Goal: Task Accomplishment & Management: Use online tool/utility

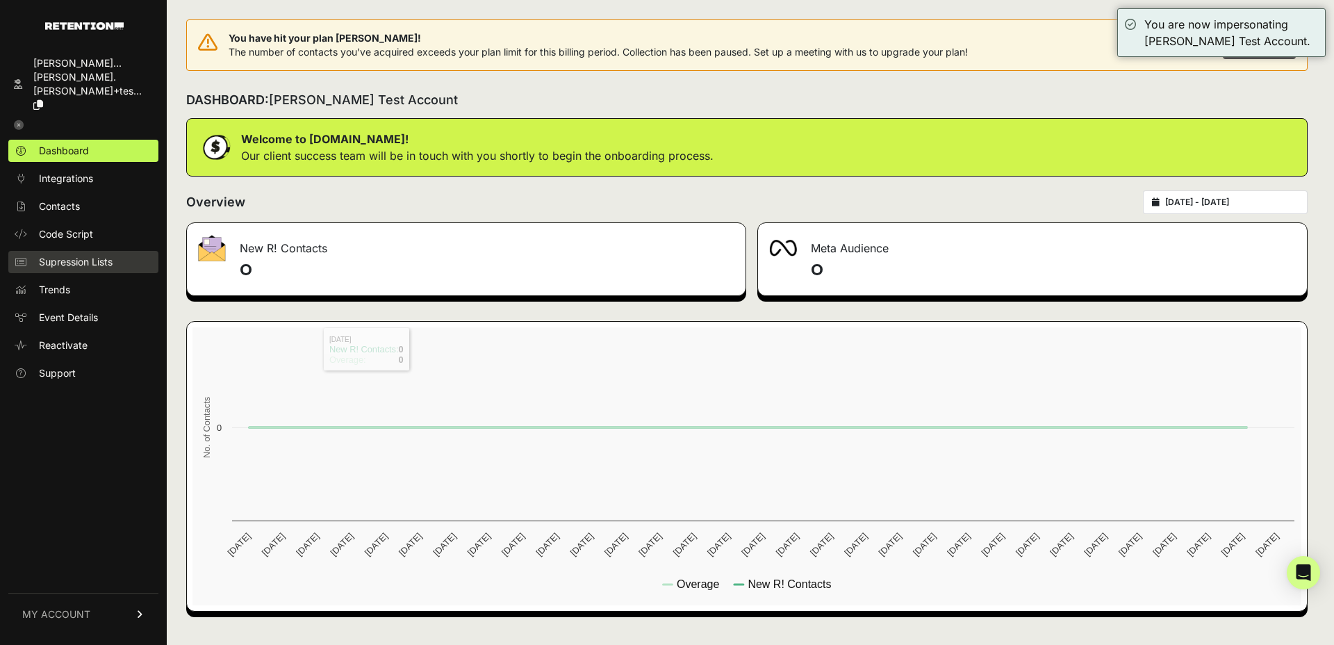
click at [84, 255] on span "Supression Lists" at bounding box center [76, 262] width 74 height 14
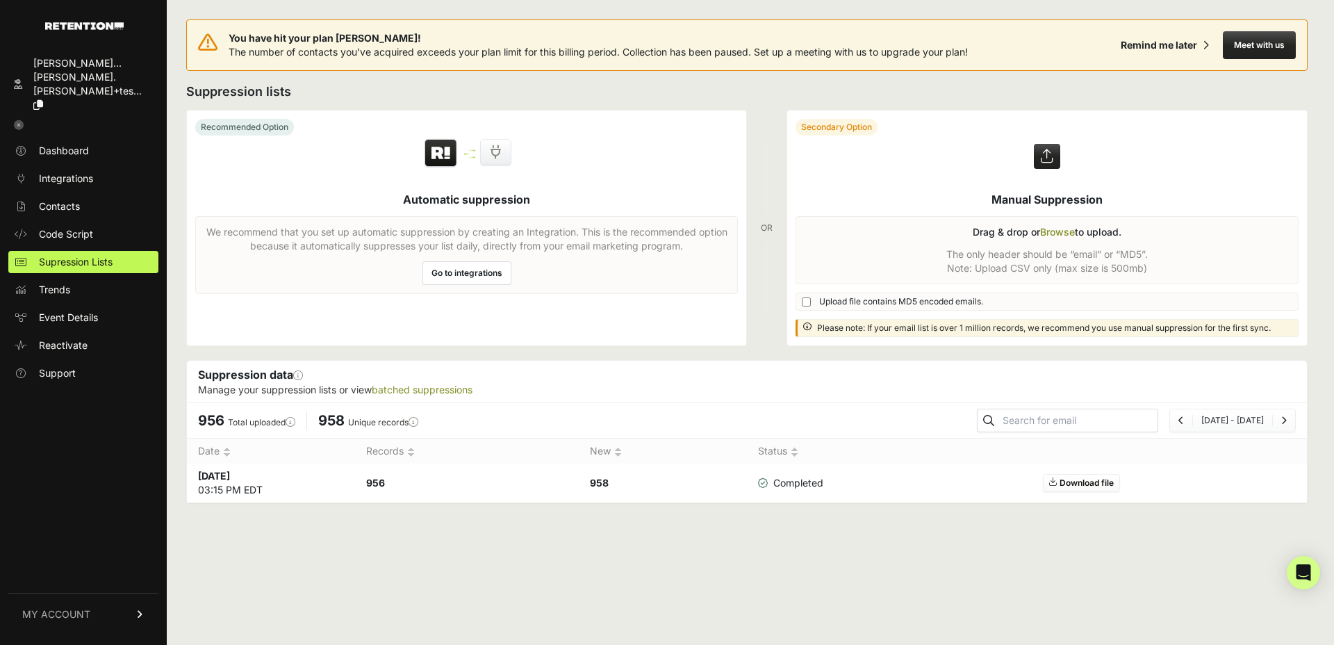
click at [1071, 420] on input "text" at bounding box center [1079, 420] width 158 height 19
type input "chris.shaffer+hadev@hannaandersson.com"
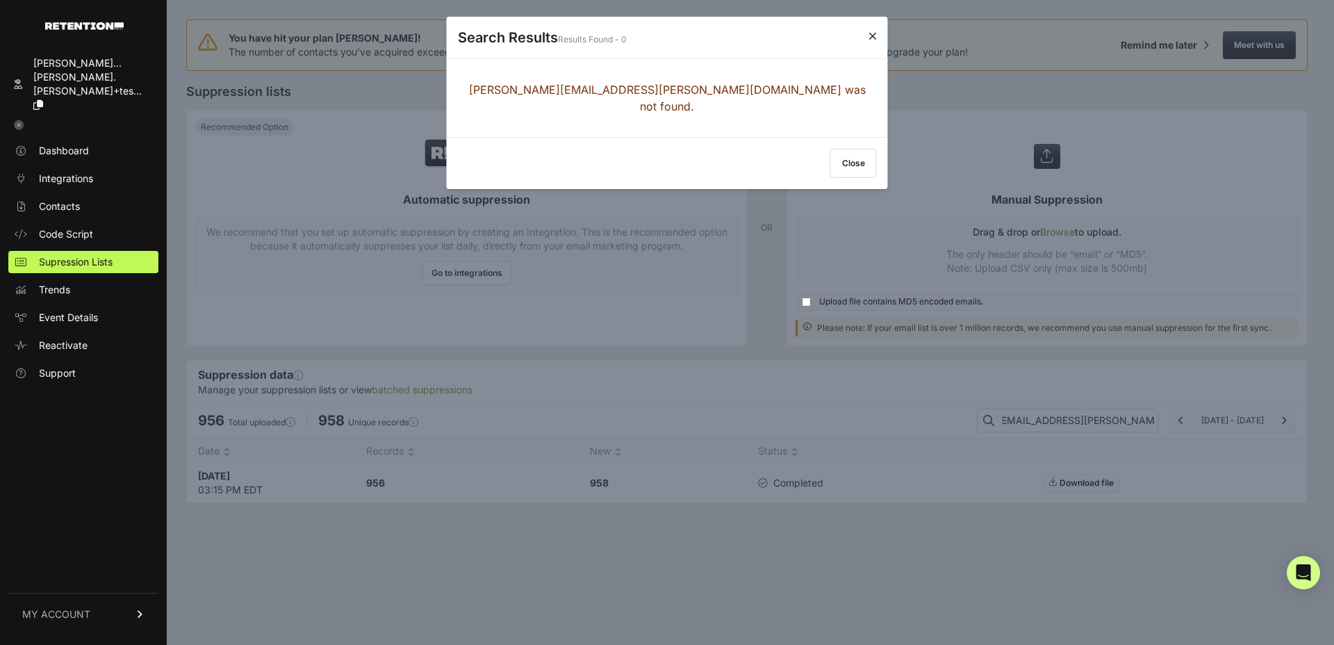
click at [852, 149] on button "Close" at bounding box center [853, 163] width 47 height 29
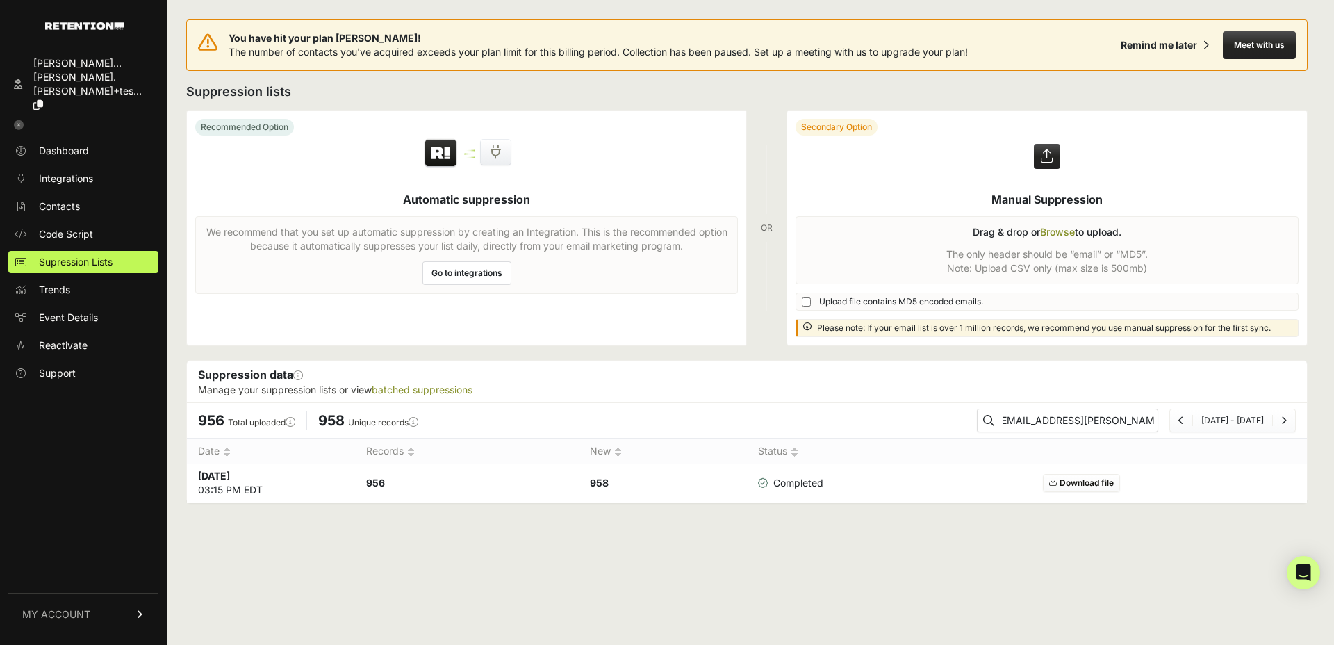
scroll to position [0, 0]
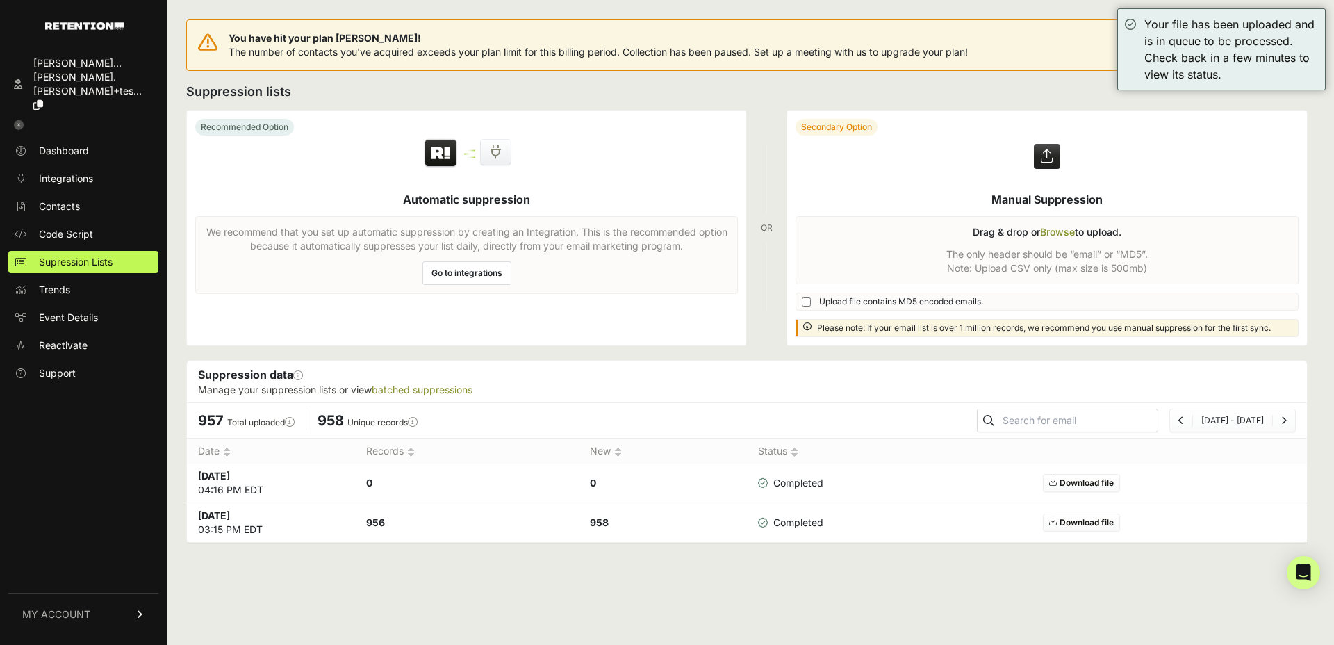
click at [1072, 419] on input "text" at bounding box center [1079, 420] width 158 height 19
type input "chris.shaffer+hadev@demandpdx.com"
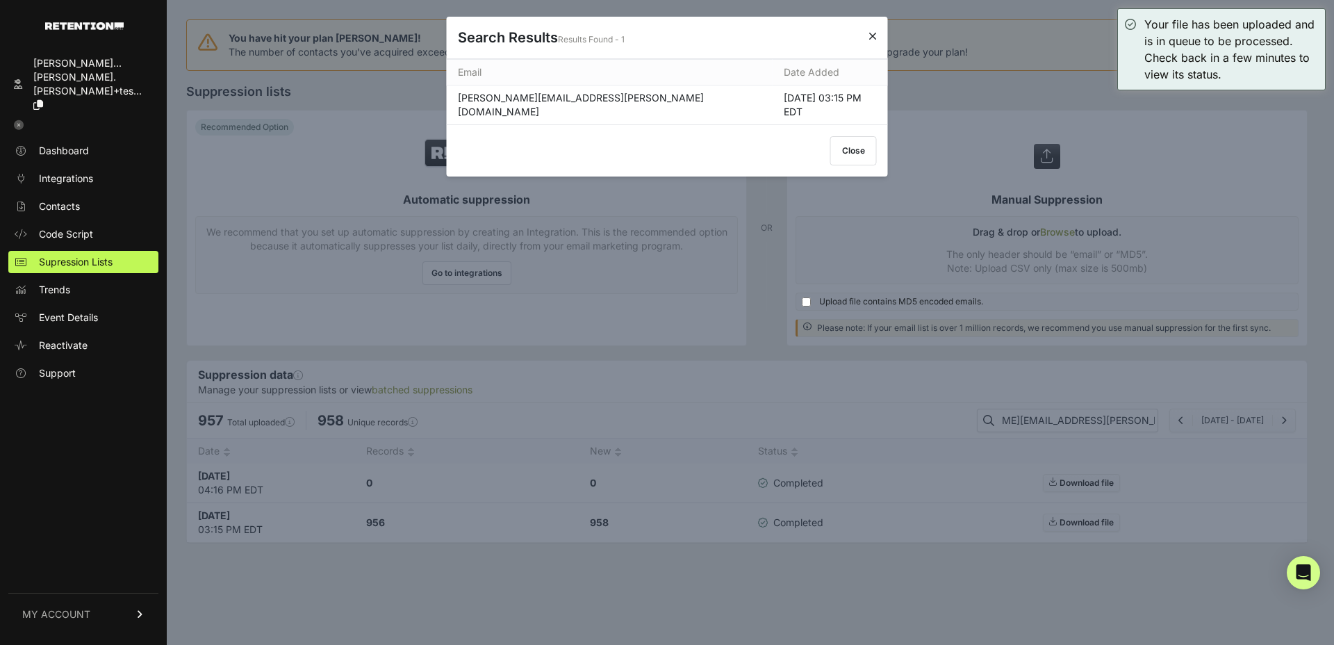
scroll to position [0, 0]
click at [860, 138] on button "Close" at bounding box center [853, 150] width 47 height 29
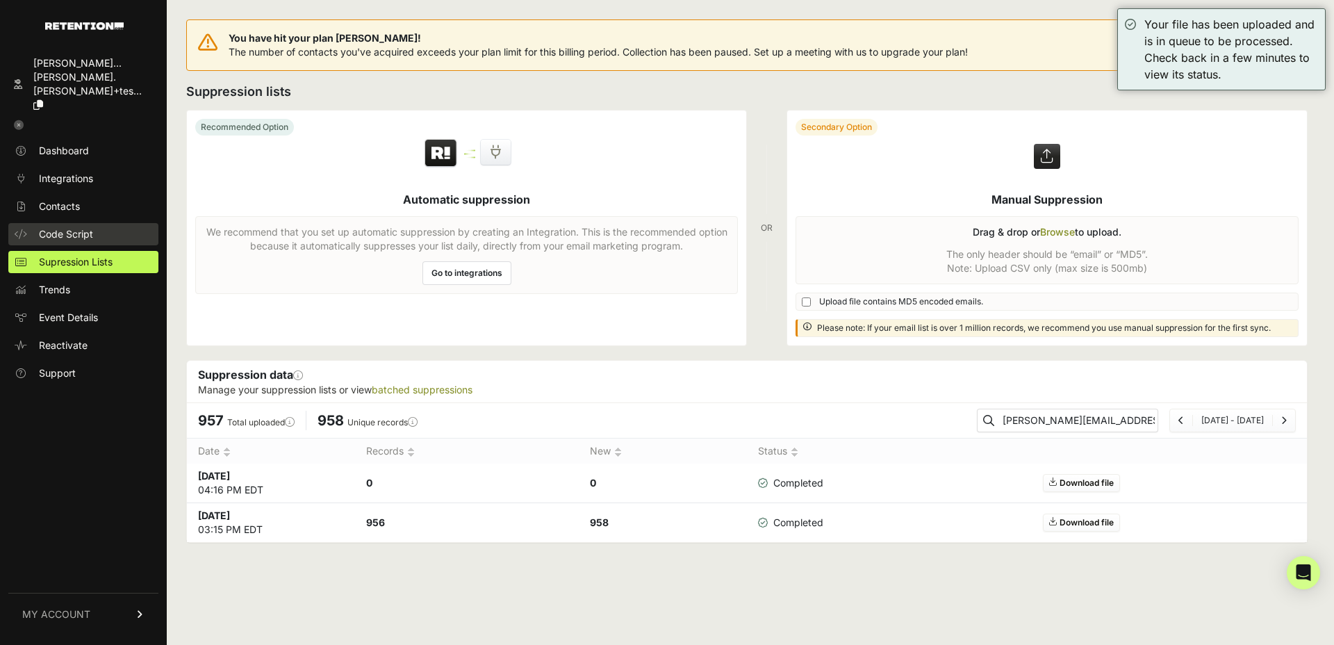
click at [67, 227] on span "Code Script" at bounding box center [66, 234] width 54 height 14
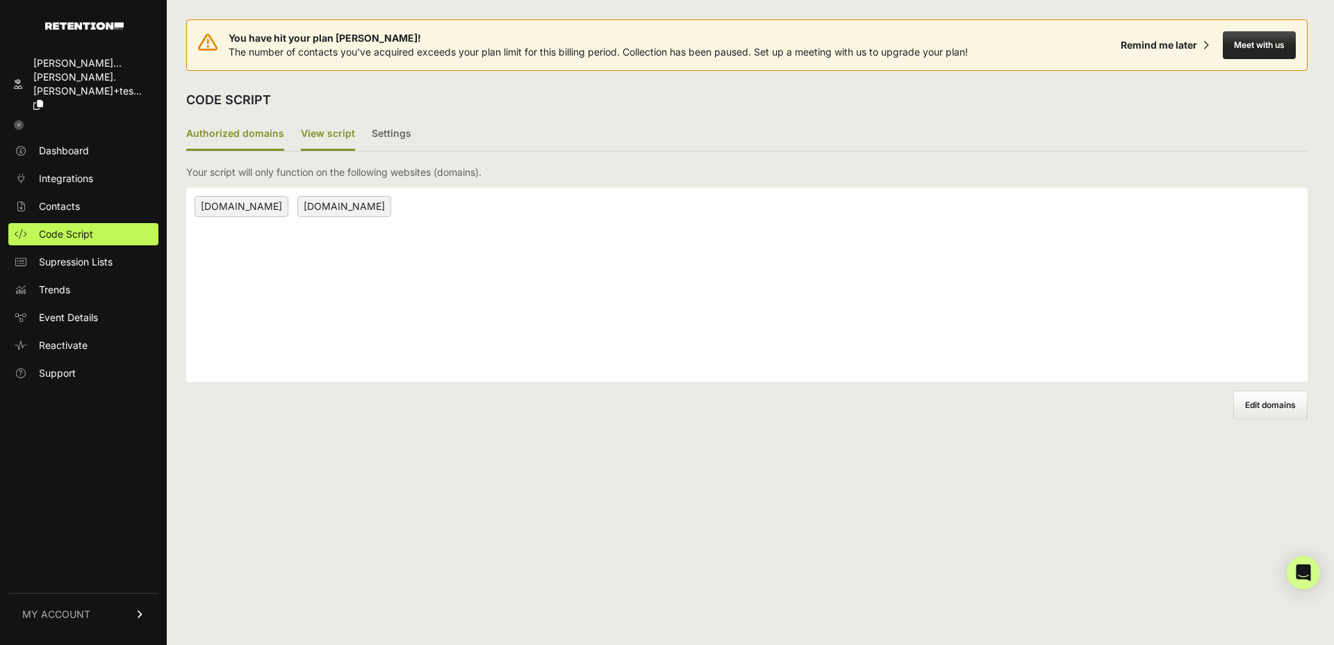
click at [322, 138] on label "View script" at bounding box center [328, 134] width 54 height 33
click at [0, 0] on input "View script" at bounding box center [0, 0] width 0 height 0
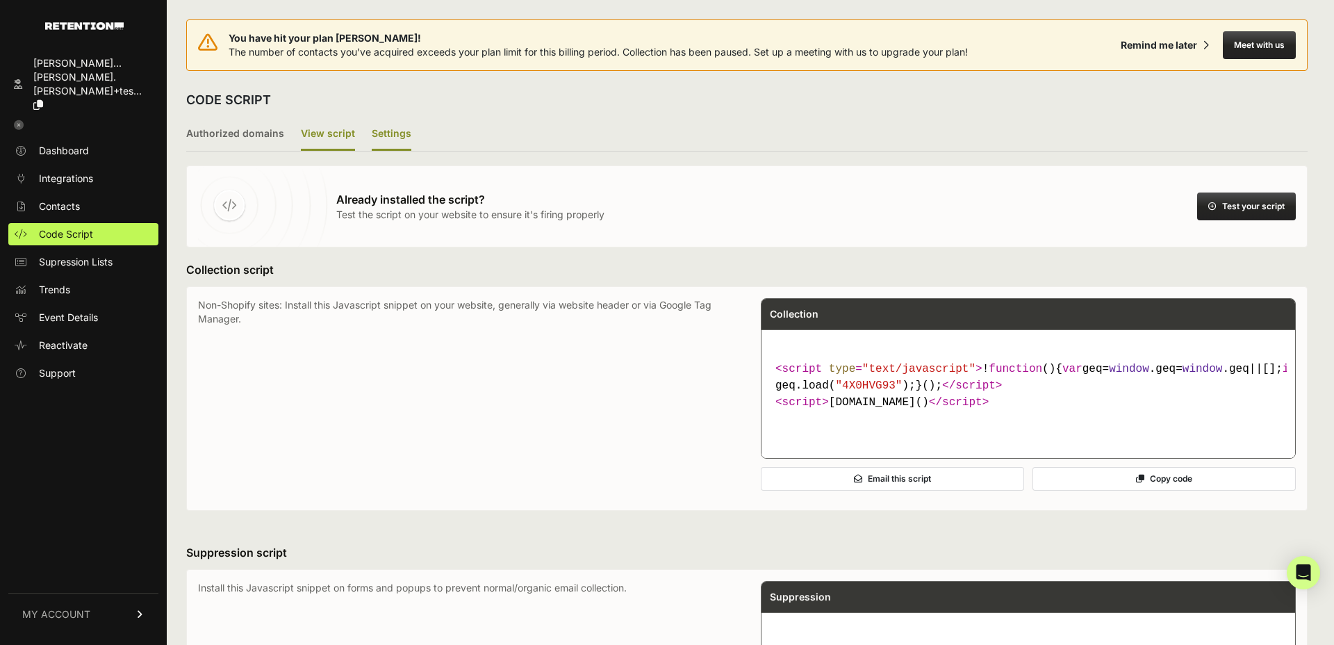
click at [386, 142] on label "Settings" at bounding box center [392, 134] width 40 height 33
click at [0, 0] on input "Settings" at bounding box center [0, 0] width 0 height 0
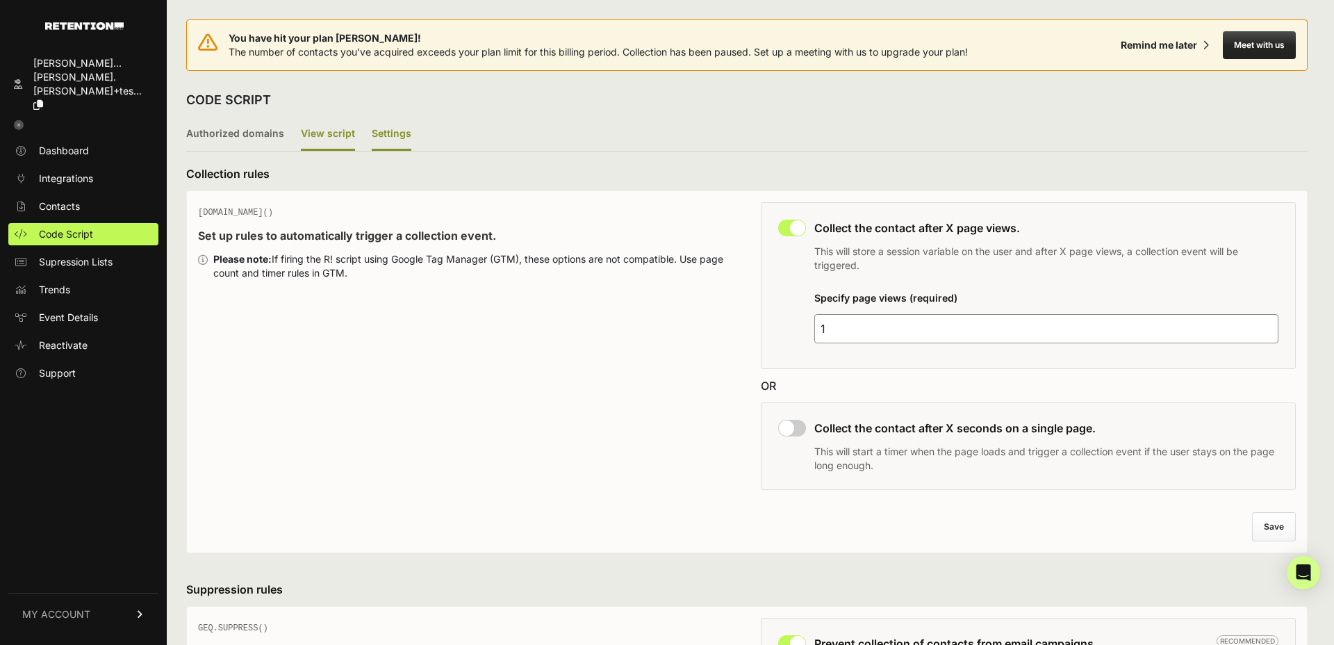
click at [336, 133] on label "View script" at bounding box center [328, 134] width 54 height 33
click at [0, 0] on input "View script" at bounding box center [0, 0] width 0 height 0
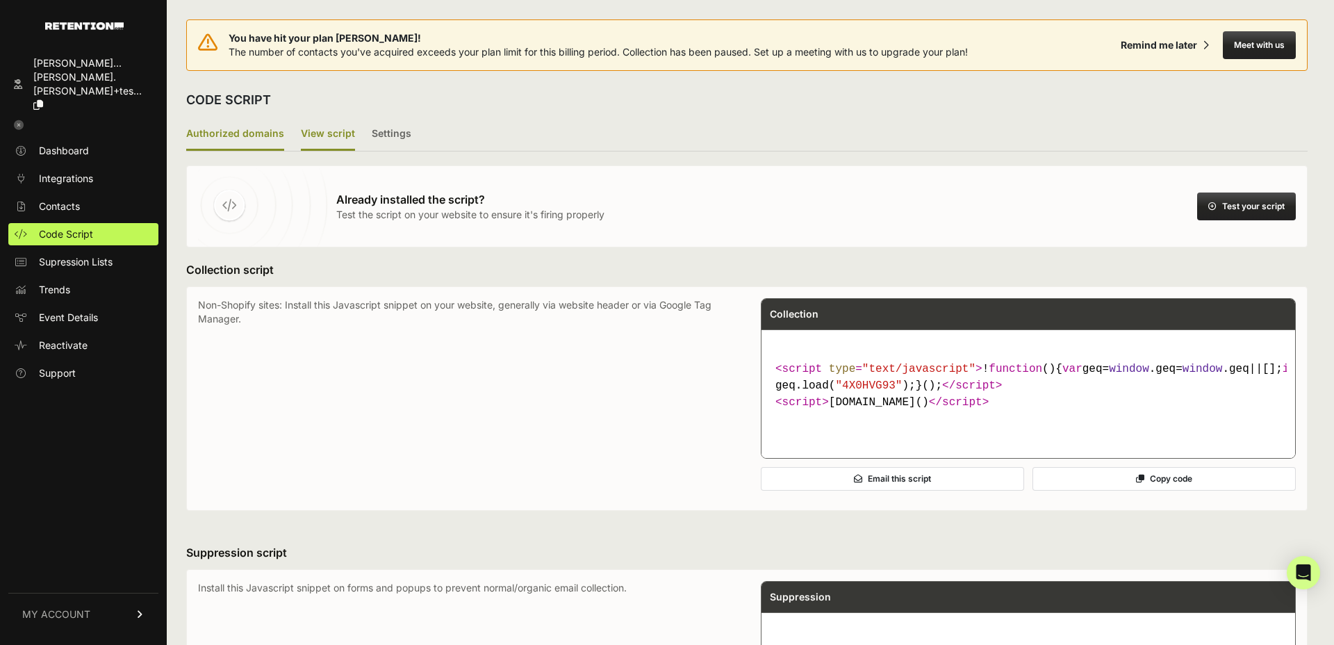
click at [248, 136] on label "Authorized domains" at bounding box center [235, 134] width 98 height 33
click at [0, 0] on input "Authorized domains" at bounding box center [0, 0] width 0 height 0
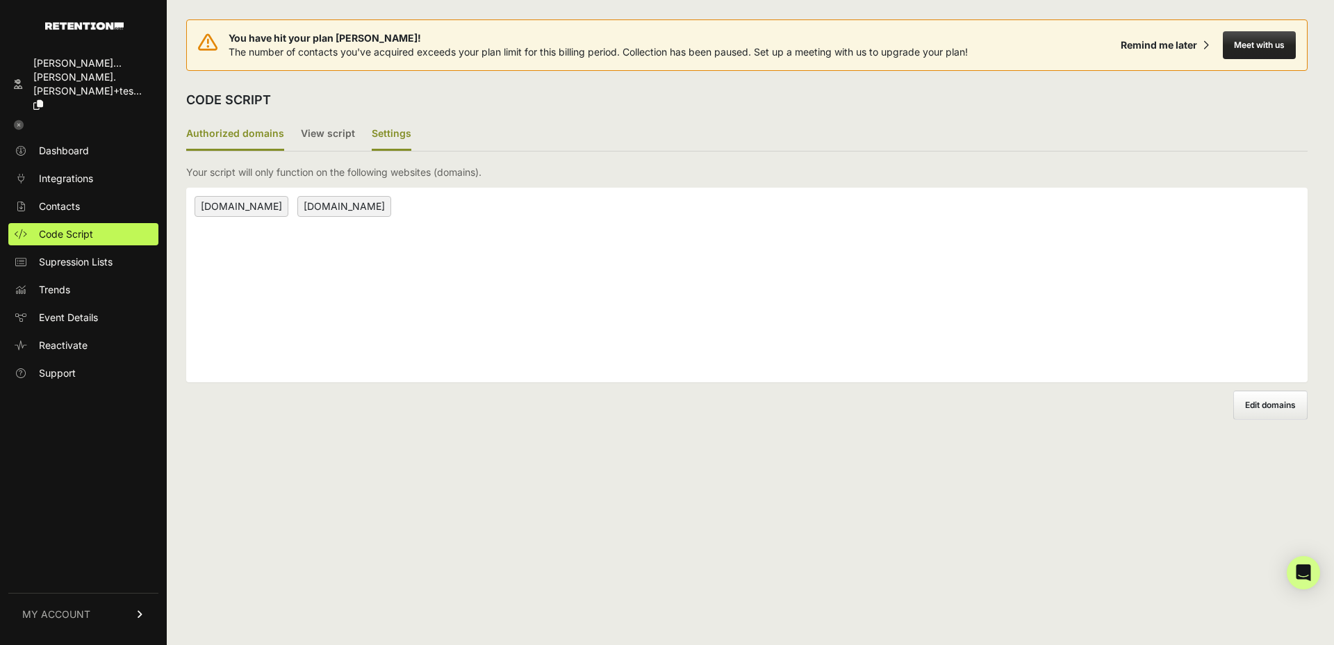
click at [385, 133] on label "Settings" at bounding box center [392, 134] width 40 height 33
click at [0, 0] on input "Settings" at bounding box center [0, 0] width 0 height 0
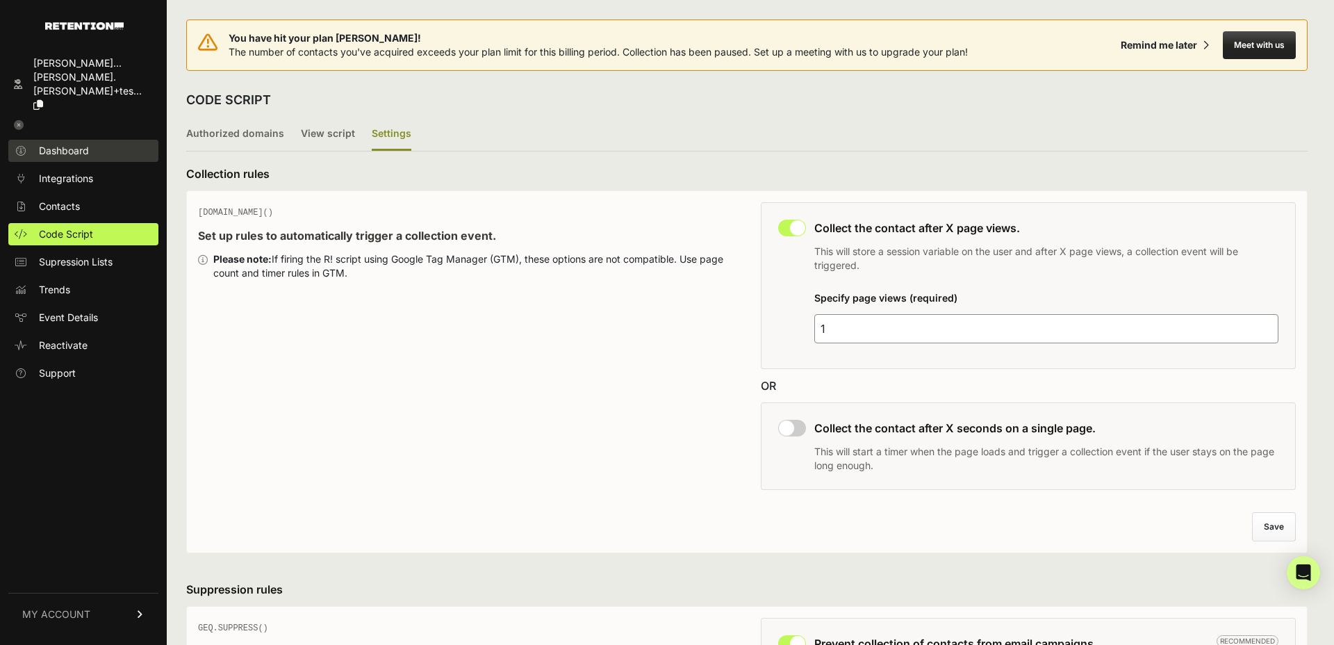
click at [63, 144] on span "Dashboard" at bounding box center [64, 151] width 50 height 14
